Goal: Transaction & Acquisition: Purchase product/service

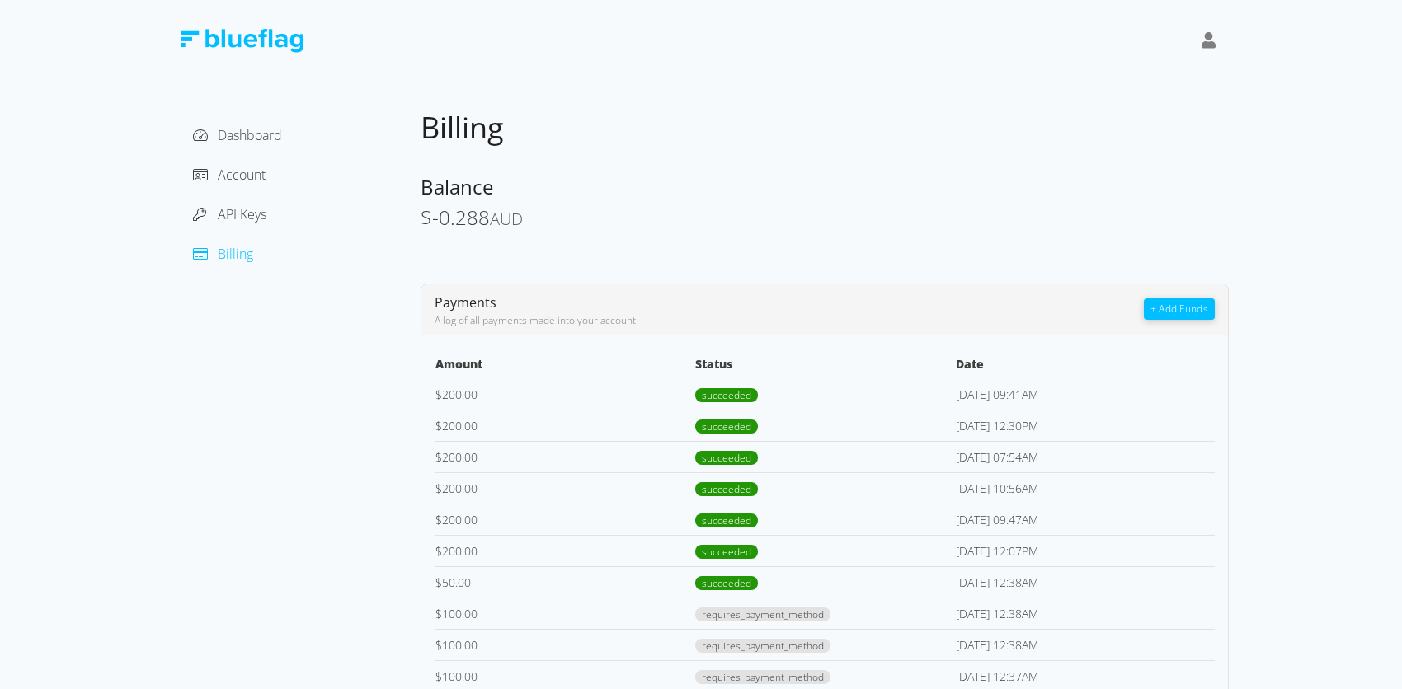
click at [1171, 319] on button "+ Add Funds" at bounding box center [1179, 309] width 71 height 21
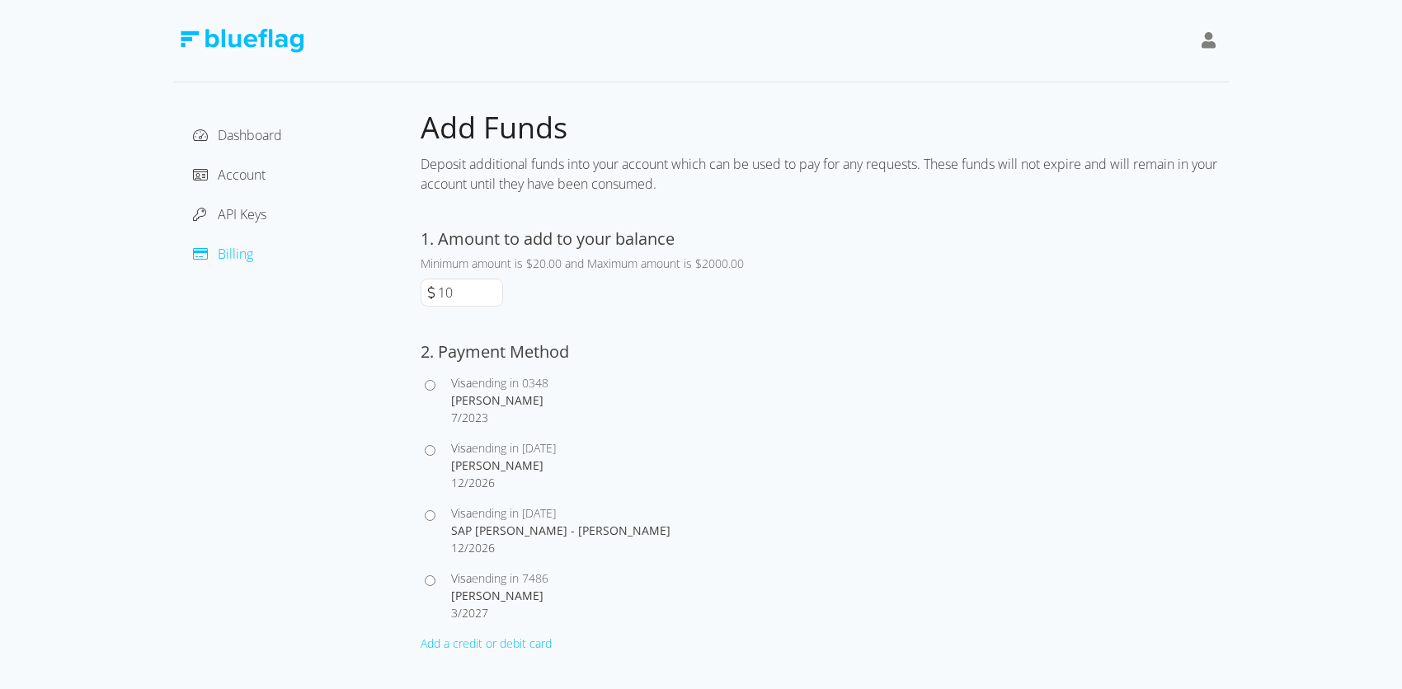
click at [493, 301] on input "10" at bounding box center [469, 293] width 68 height 26
click at [487, 290] on input "20" at bounding box center [469, 293] width 68 height 26
type input "200"
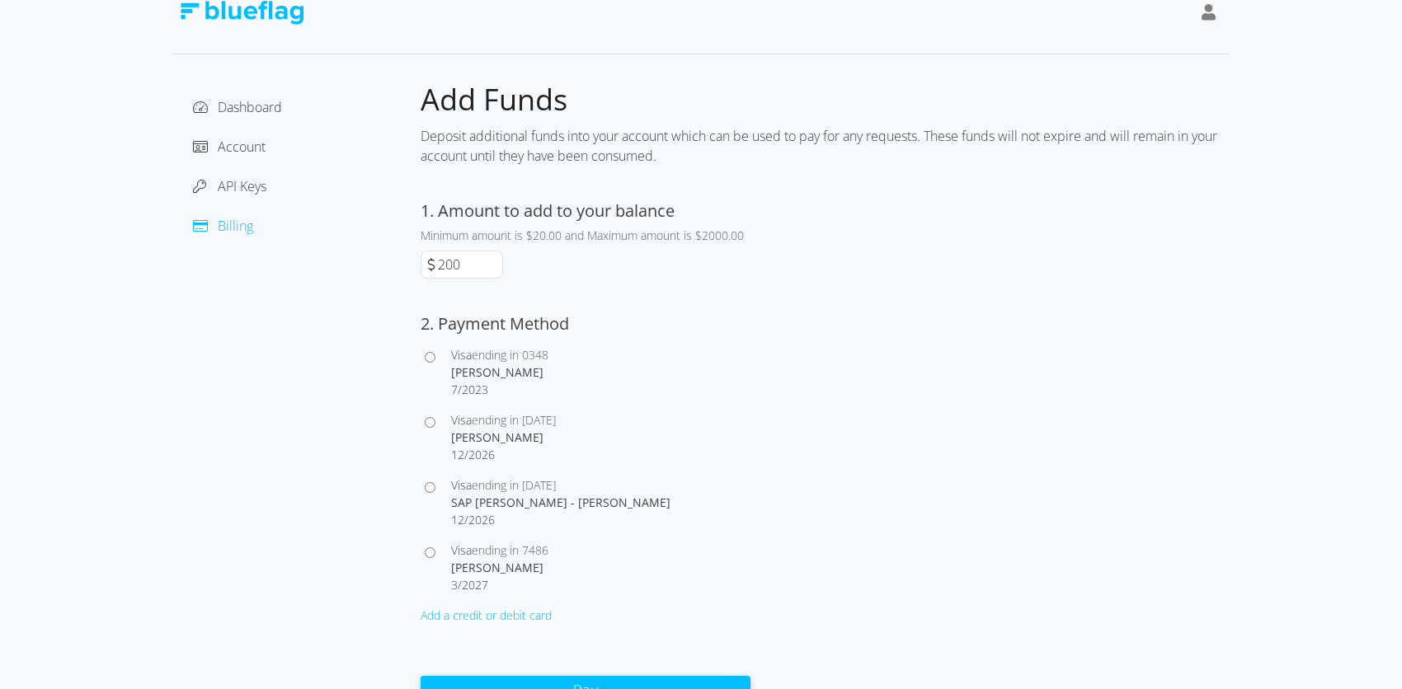
scroll to position [44, 0]
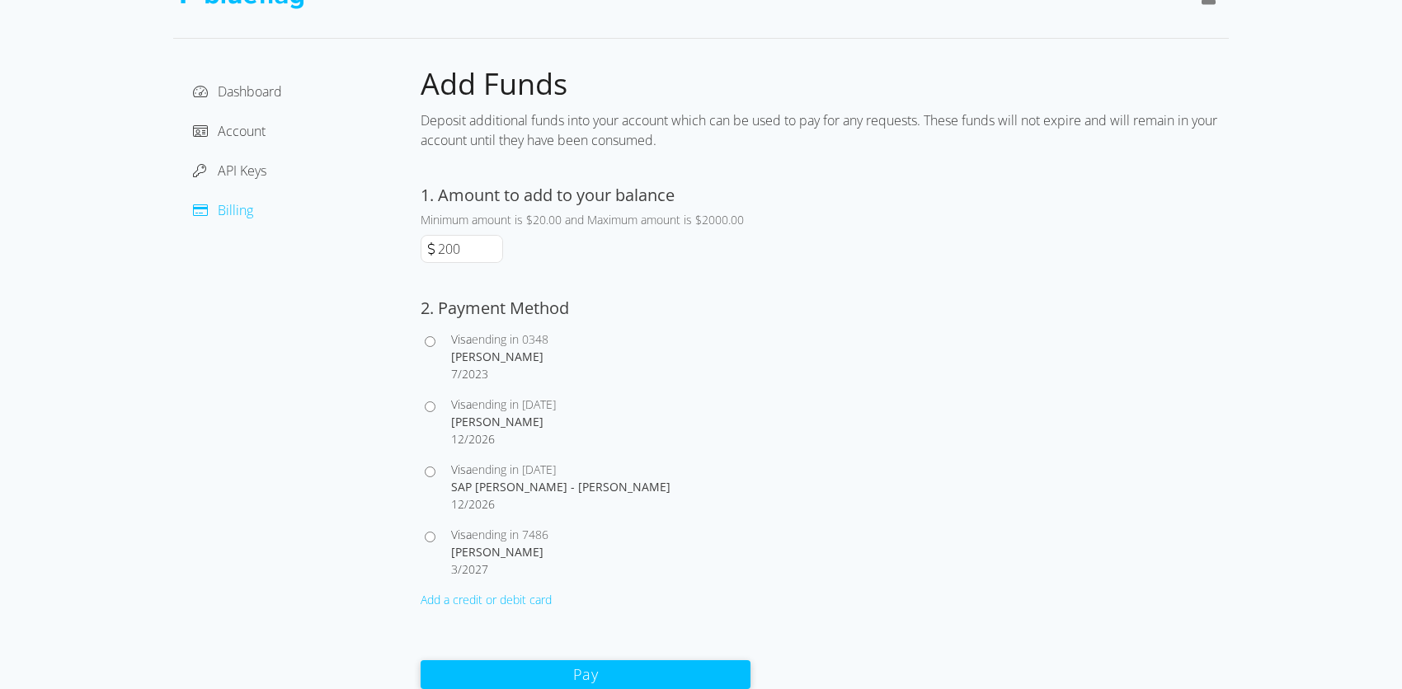
click at [434, 542] on div at bounding box center [436, 552] width 31 height 52
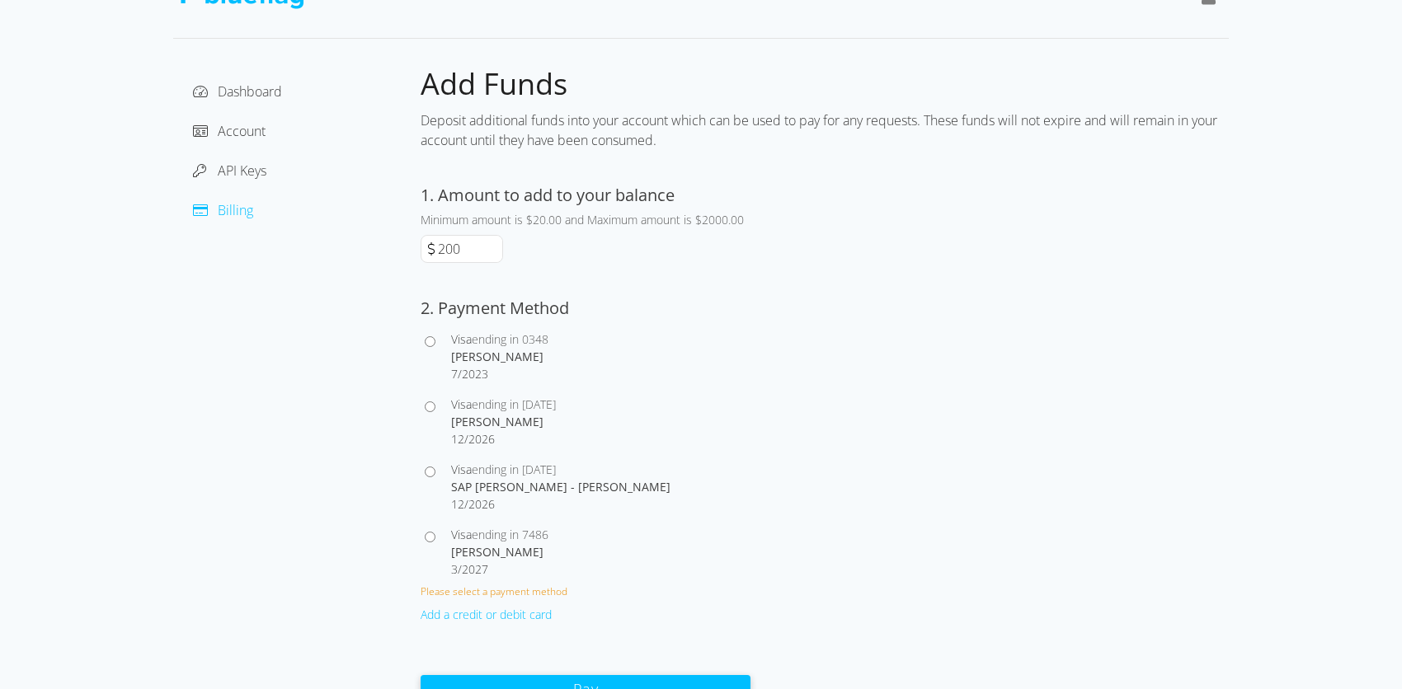
click at [431, 472] on input "Visa ending in [DATE] SAP [PERSON_NAME] - [PERSON_NAME] 12 / 2026" at bounding box center [430, 472] width 11 height 11
radio input "true"
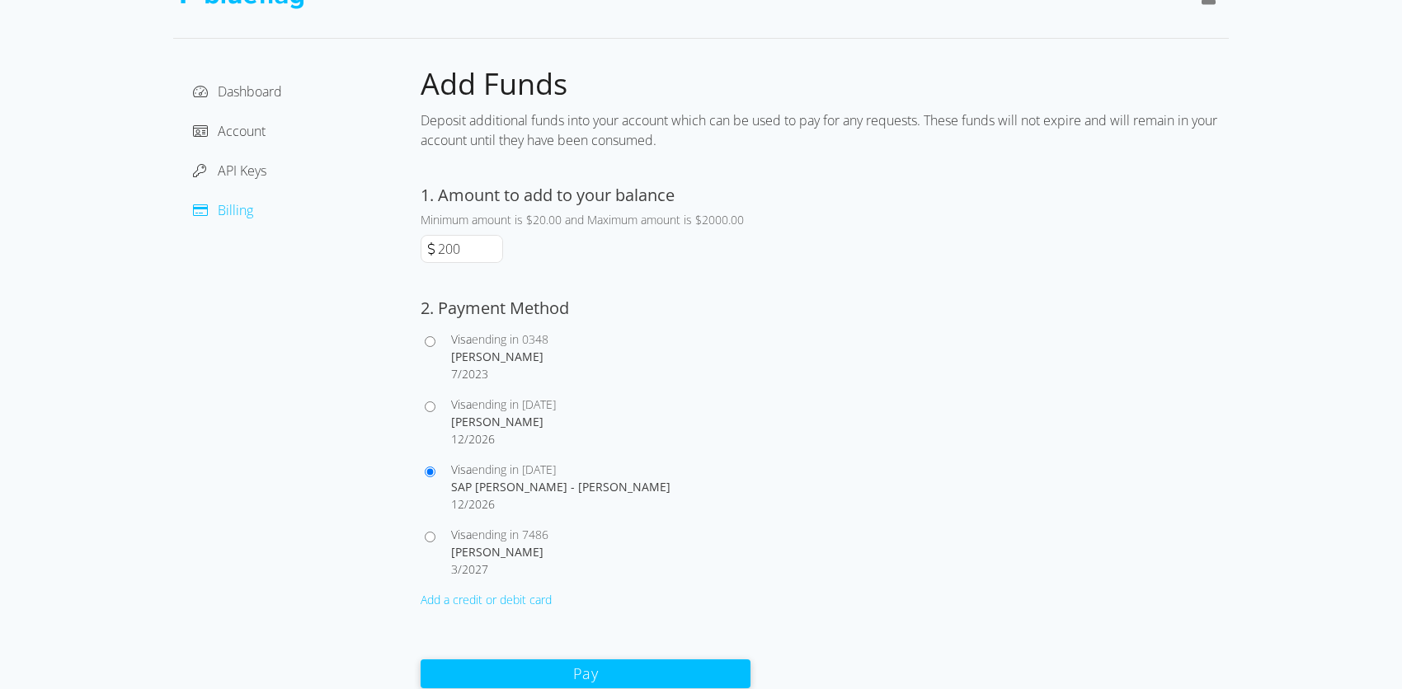
click at [471, 667] on button "Pay" at bounding box center [586, 674] width 330 height 29
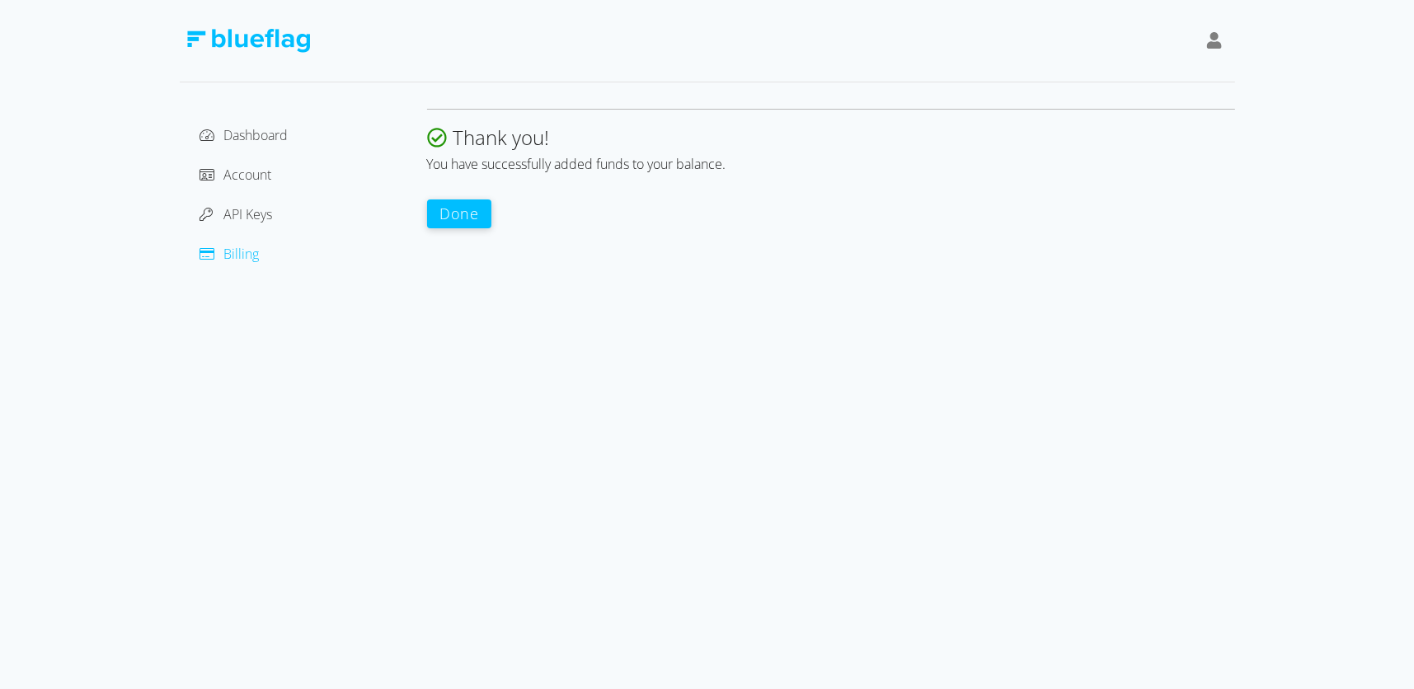
click at [464, 218] on button "Done" at bounding box center [459, 214] width 65 height 29
